Goal: Task Accomplishment & Management: Manage account settings

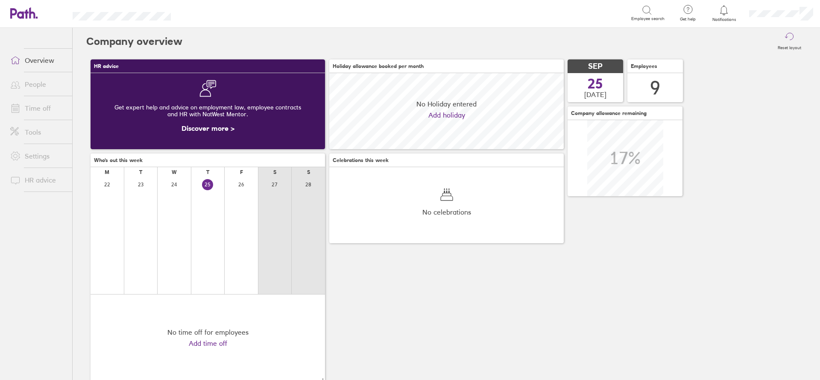
scroll to position [76, 234]
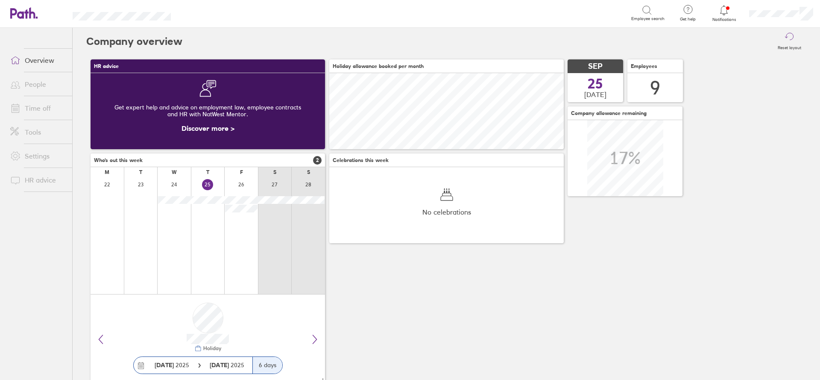
click at [22, 109] on span at bounding box center [13, 108] width 21 height 10
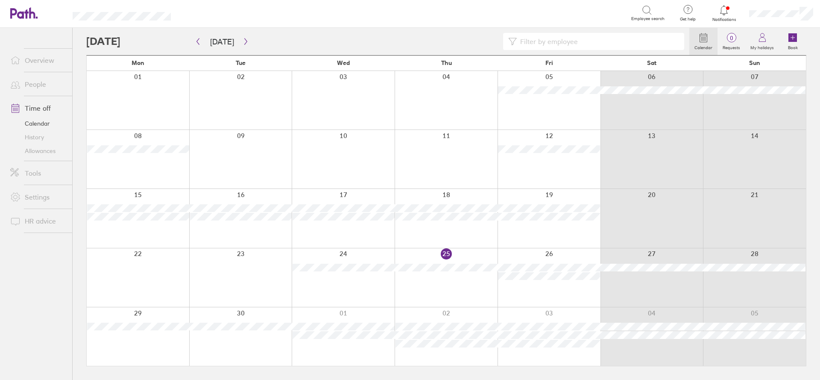
click at [41, 151] on link "Allowances" at bounding box center [37, 151] width 69 height 14
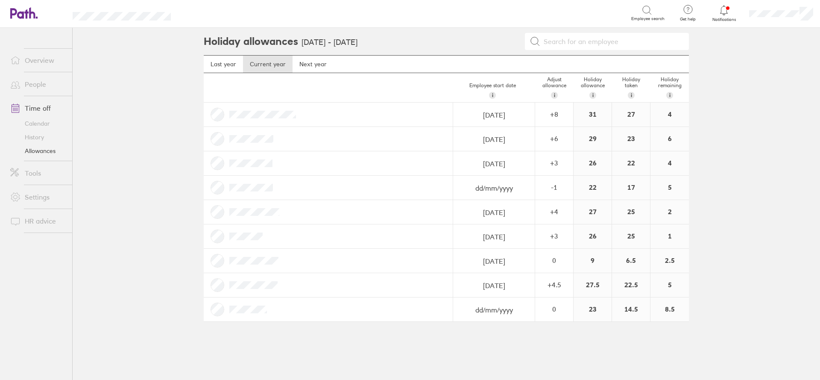
click at [38, 113] on link "Time off" at bounding box center [37, 108] width 69 height 17
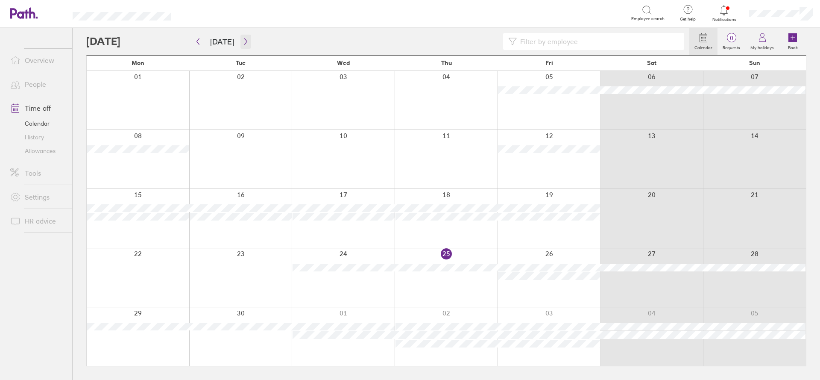
click at [242, 45] on button "button" at bounding box center [245, 42] width 11 height 14
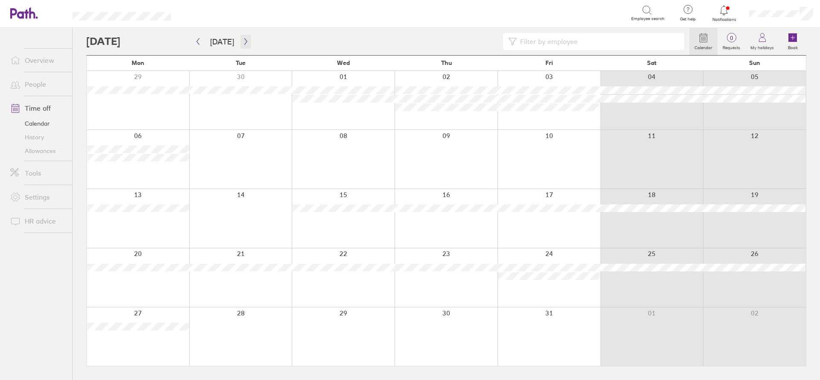
click at [247, 41] on button "button" at bounding box center [245, 42] width 11 height 14
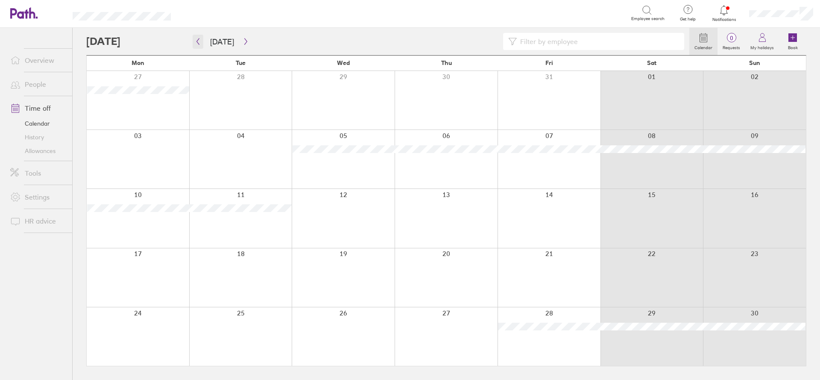
click at [194, 41] on button "button" at bounding box center [198, 42] width 11 height 14
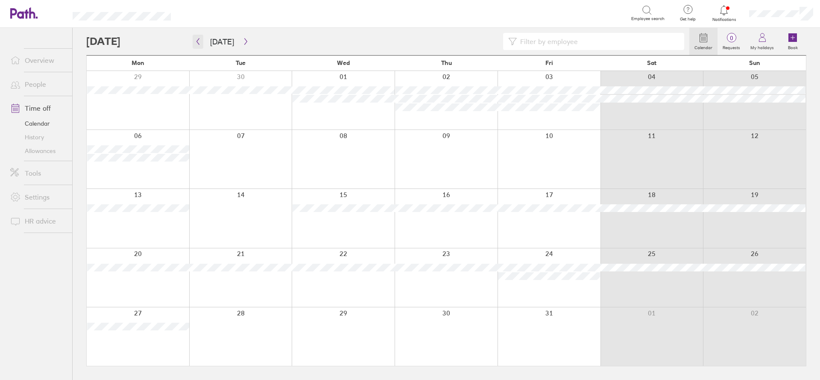
click at [199, 37] on button "button" at bounding box center [198, 42] width 11 height 14
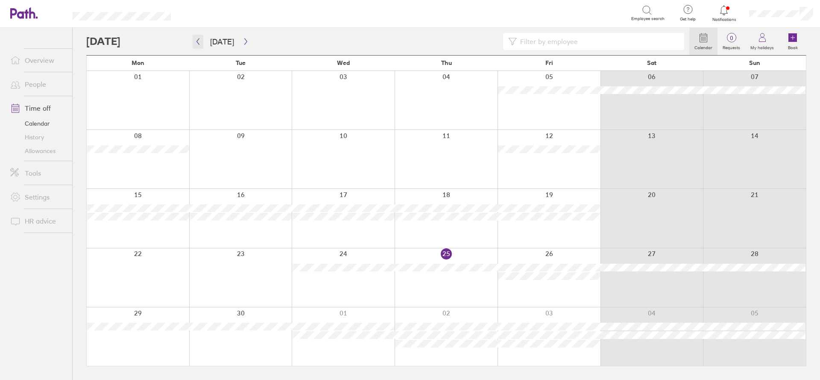
click at [199, 37] on button "button" at bounding box center [198, 42] width 11 height 14
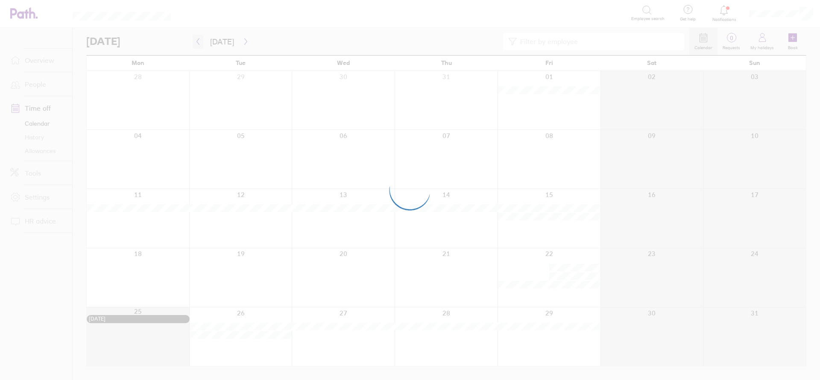
click at [199, 37] on div at bounding box center [410, 190] width 820 height 380
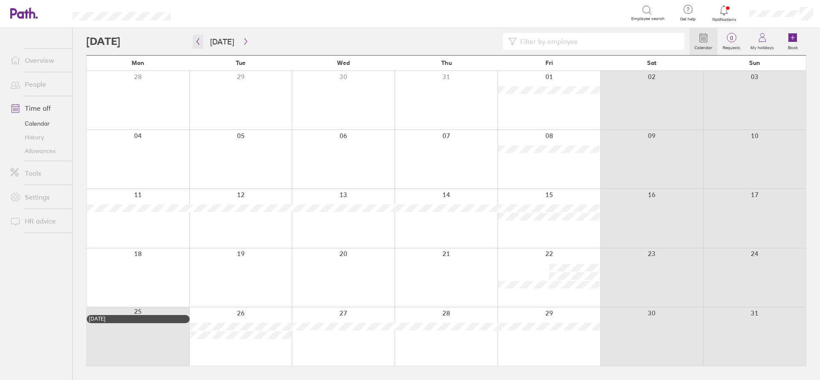
click at [199, 37] on button "button" at bounding box center [198, 42] width 11 height 14
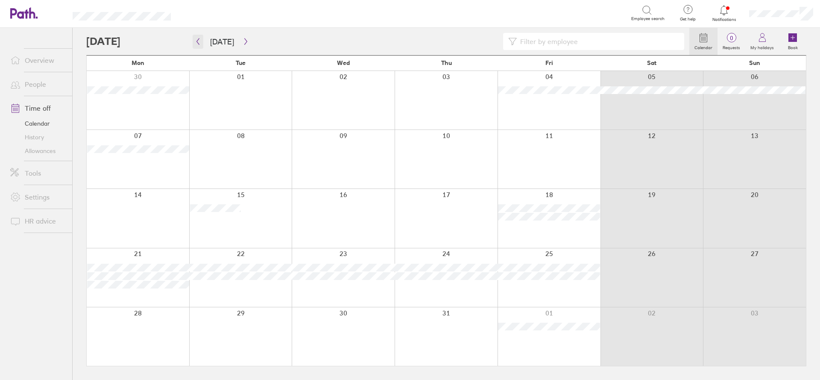
click at [199, 37] on button "button" at bounding box center [198, 42] width 11 height 14
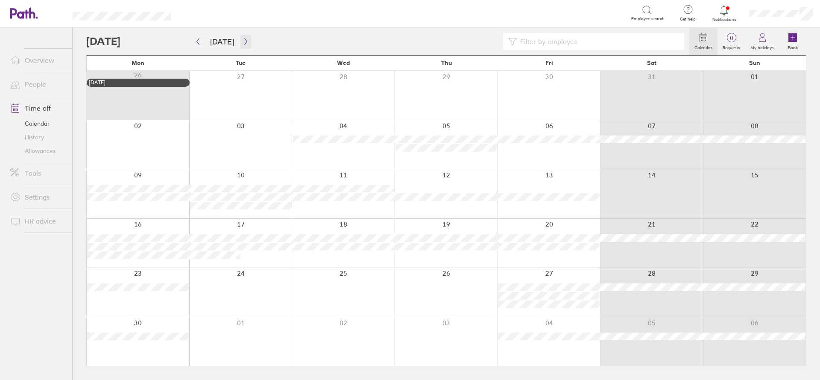
click at [246, 42] on icon "button" at bounding box center [246, 41] width 6 height 7
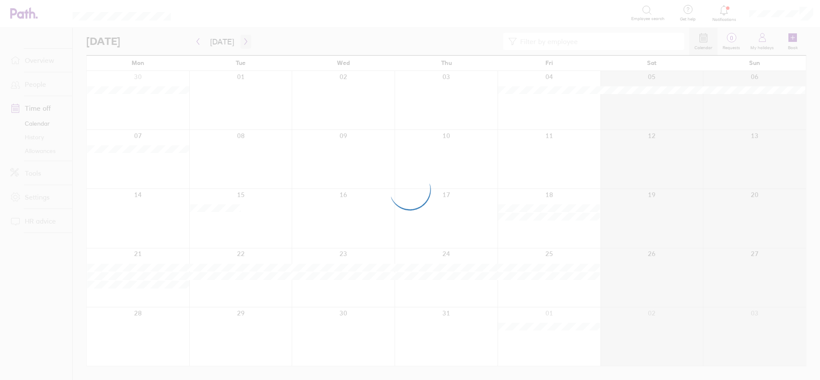
click at [246, 42] on div at bounding box center [410, 190] width 820 height 380
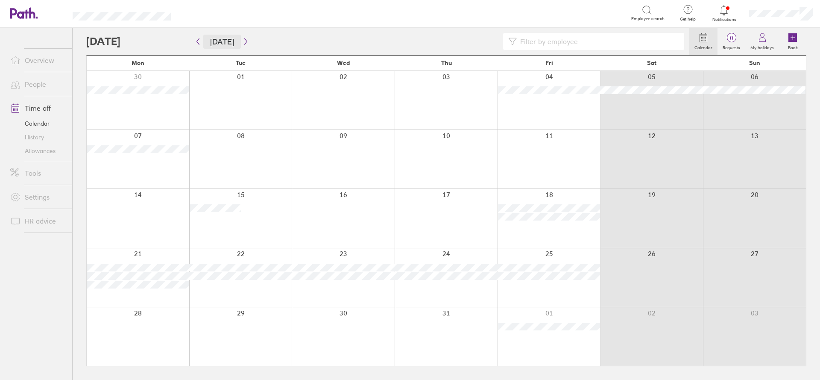
click at [208, 43] on button "[DATE]" at bounding box center [222, 42] width 38 height 14
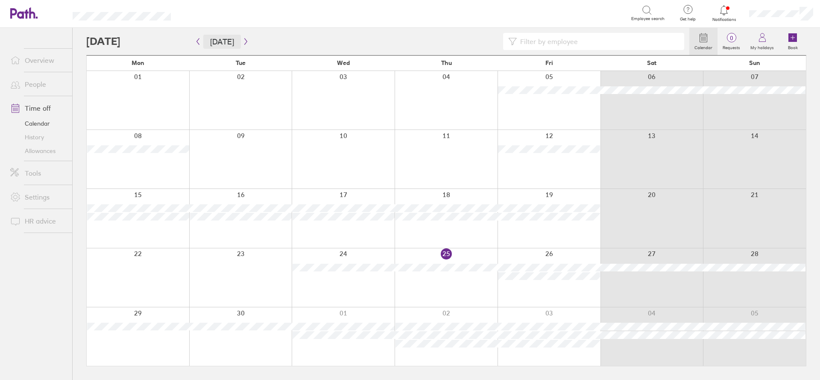
click at [234, 41] on button "[DATE]" at bounding box center [222, 42] width 38 height 14
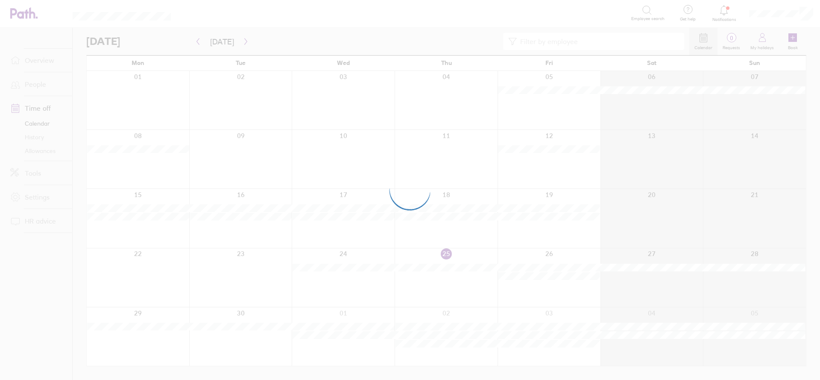
click at [243, 43] on div at bounding box center [410, 190] width 820 height 380
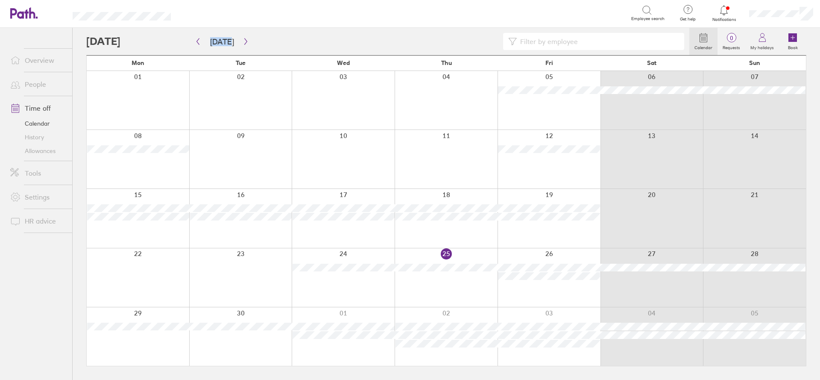
click at [244, 43] on icon "button" at bounding box center [245, 41] width 3 height 6
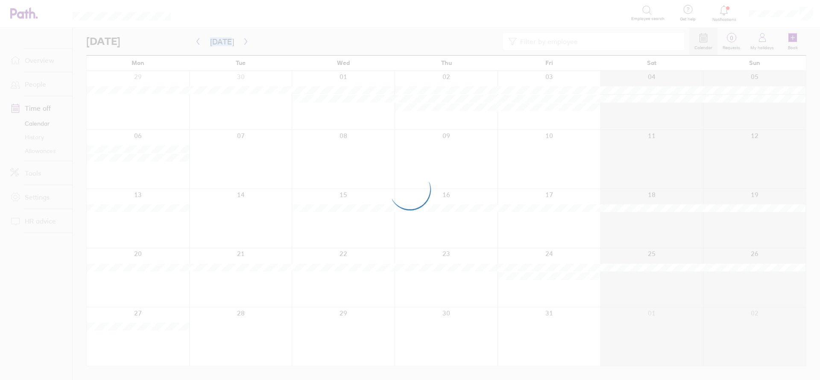
click at [284, 41] on div at bounding box center [410, 190] width 820 height 380
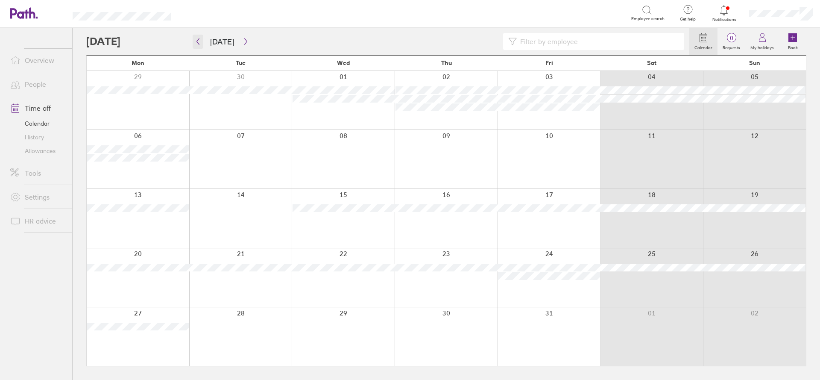
click at [198, 41] on icon "button" at bounding box center [198, 41] width 6 height 7
